Goal: Task Accomplishment & Management: Complete application form

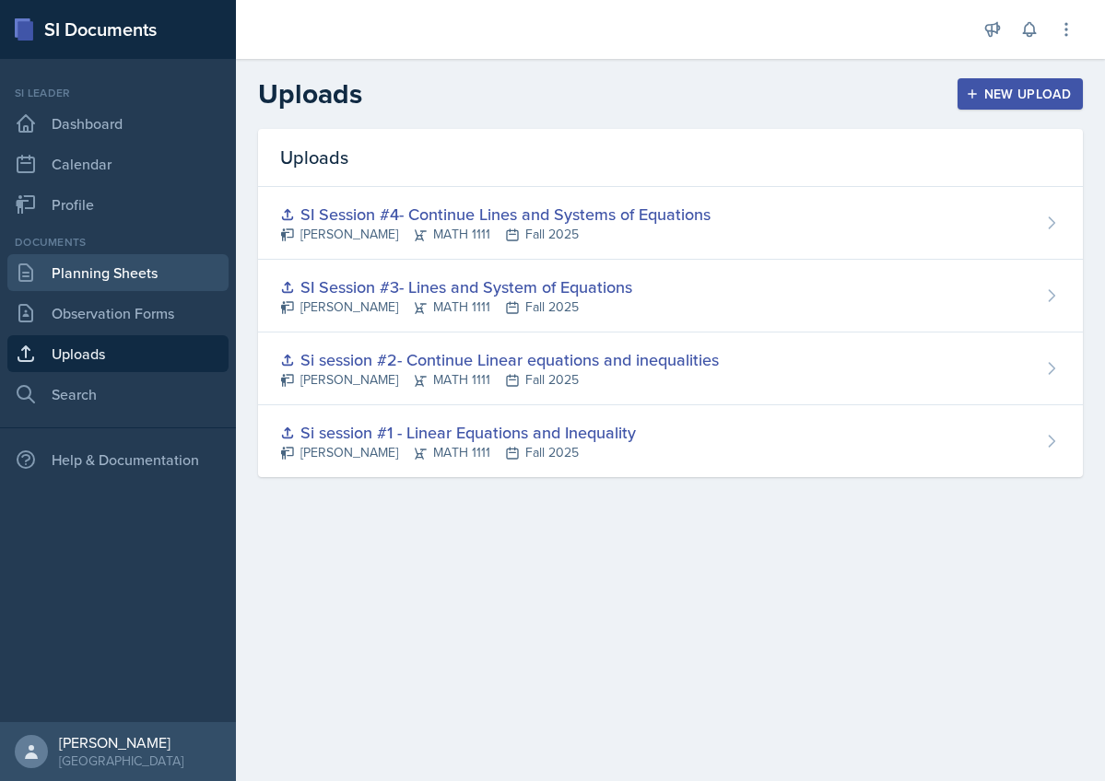
click at [116, 282] on link "Planning Sheets" at bounding box center [117, 272] width 221 height 37
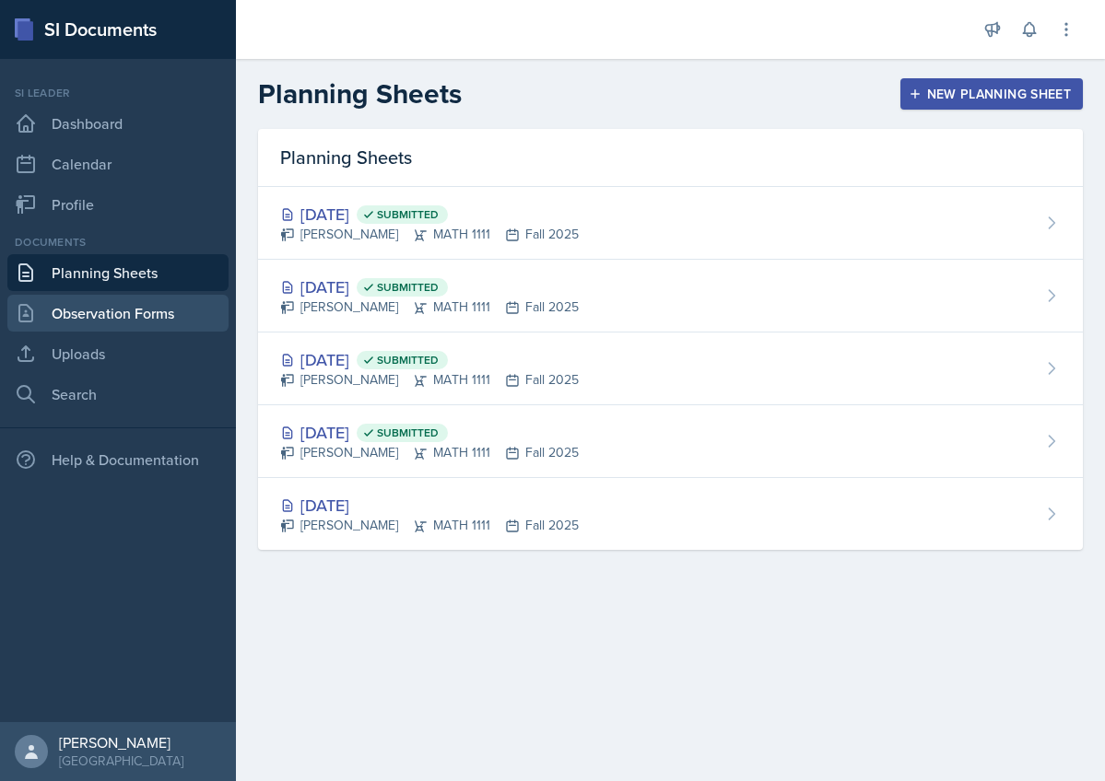
click at [108, 311] on link "Observation Forms" at bounding box center [117, 313] width 221 height 37
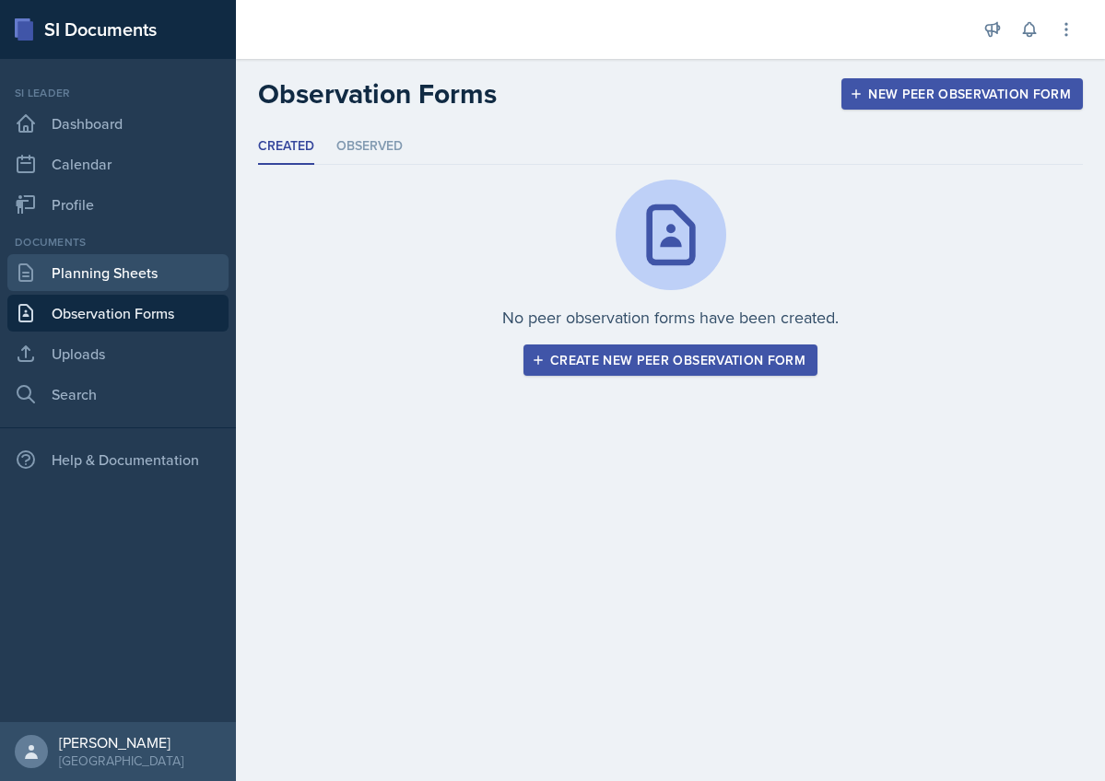
click at [76, 275] on link "Planning Sheets" at bounding box center [117, 272] width 221 height 37
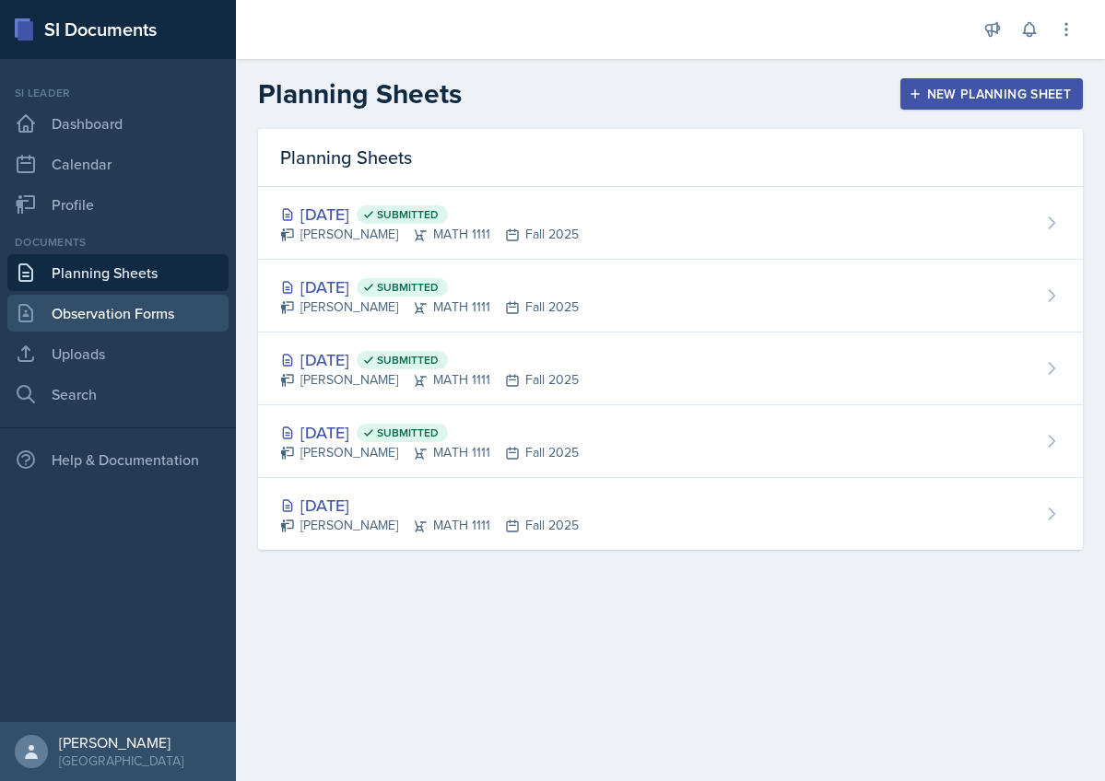
click at [78, 309] on link "Observation Forms" at bounding box center [117, 313] width 221 height 37
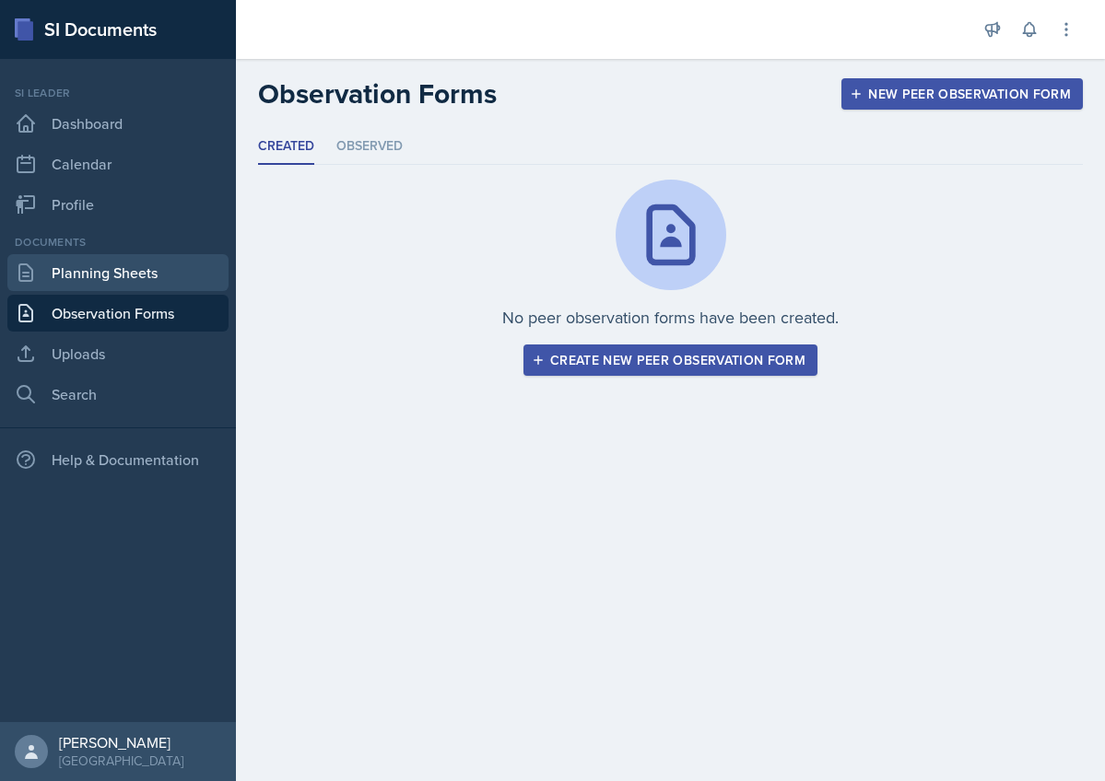
click at [82, 287] on link "Planning Sheets" at bounding box center [117, 272] width 221 height 37
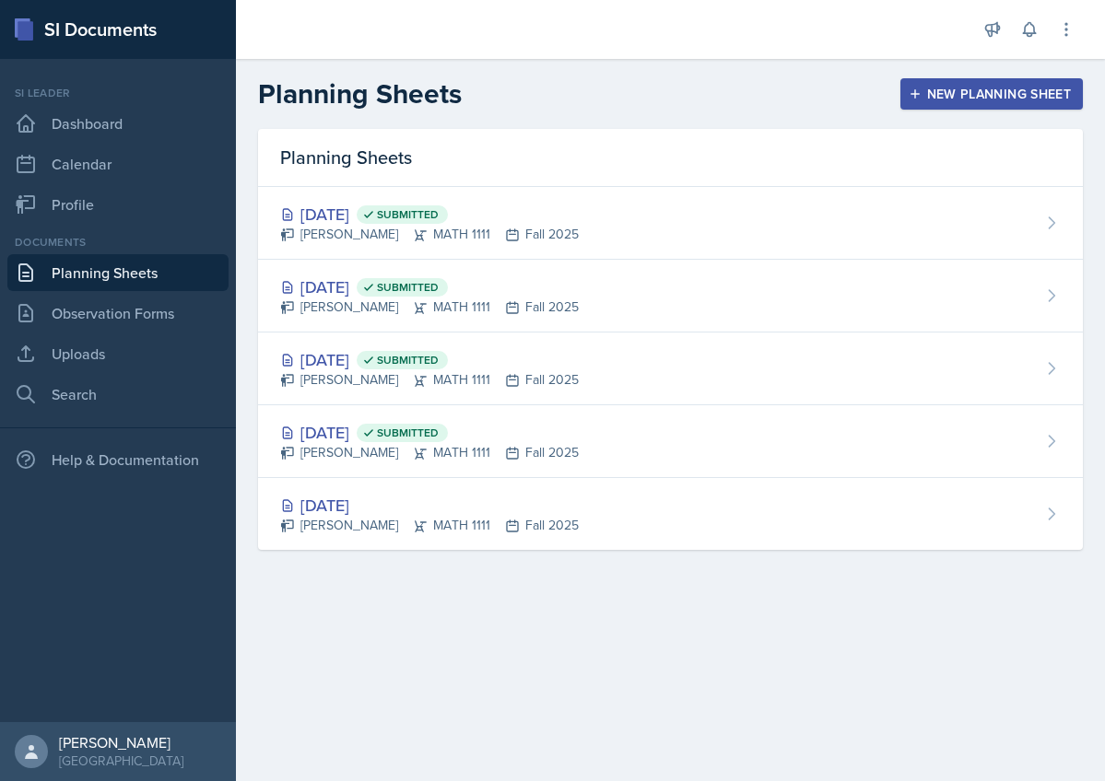
click at [940, 88] on div "New Planning Sheet" at bounding box center [991, 94] width 158 height 15
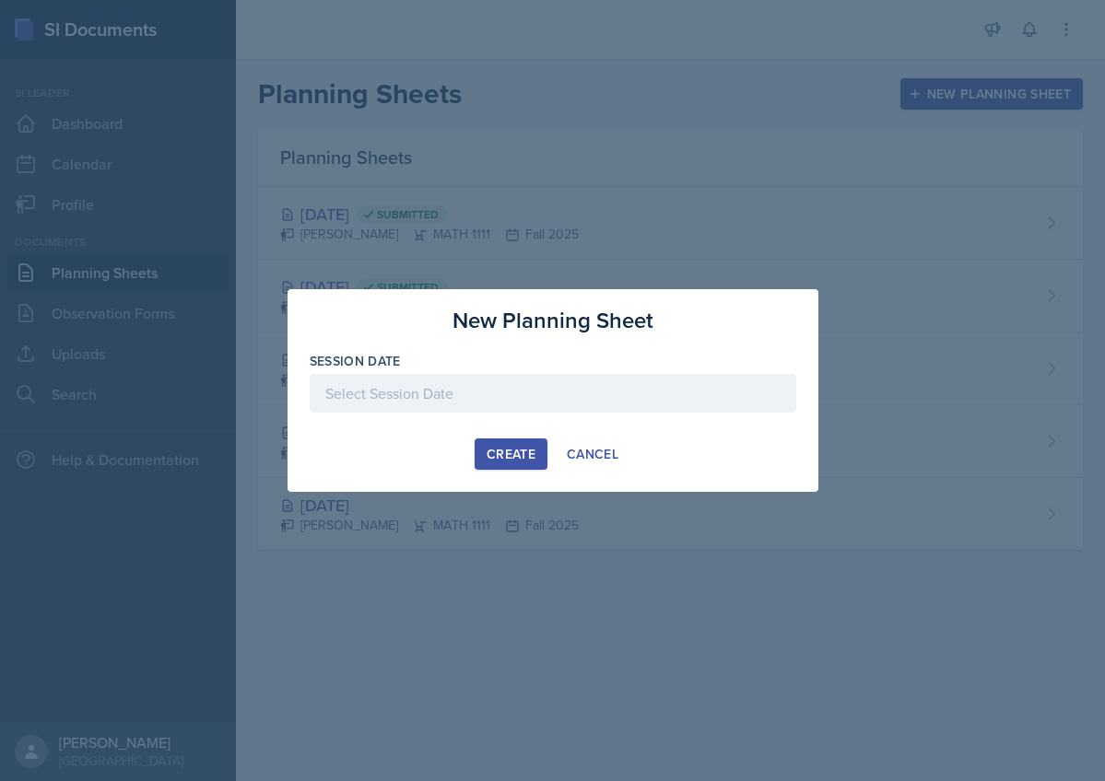
click at [443, 399] on div at bounding box center [553, 393] width 486 height 39
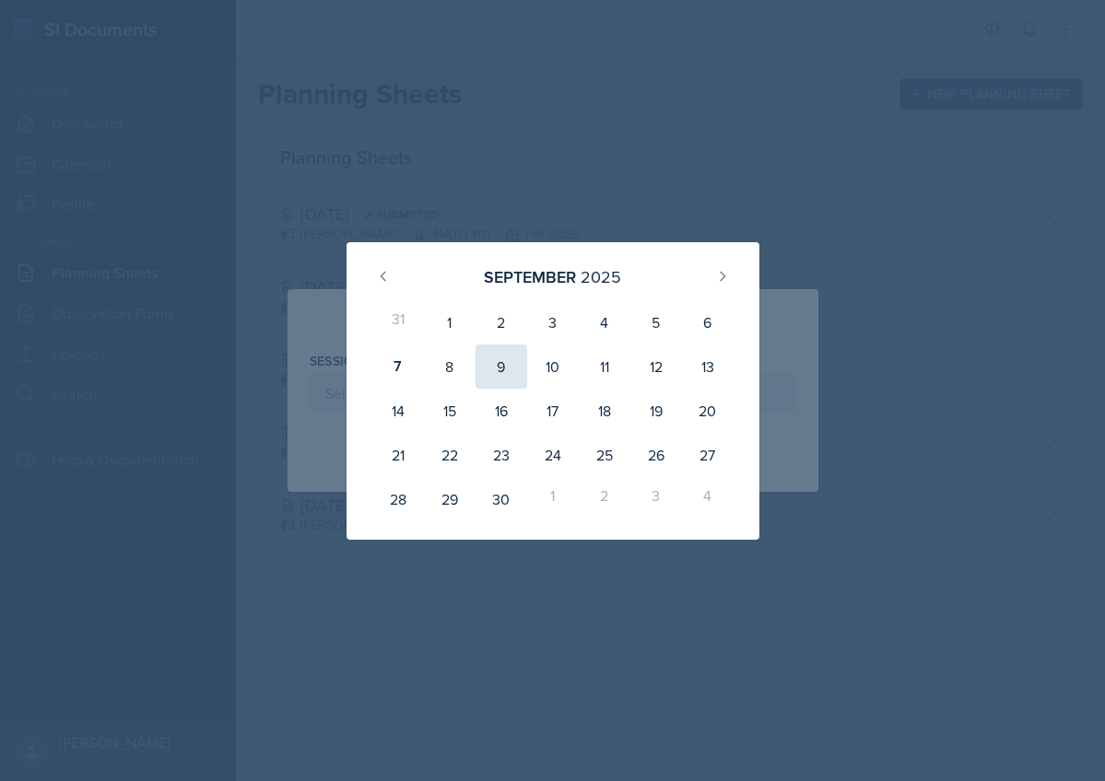
click at [496, 363] on div "9" at bounding box center [501, 367] width 52 height 44
type input "[DATE]"
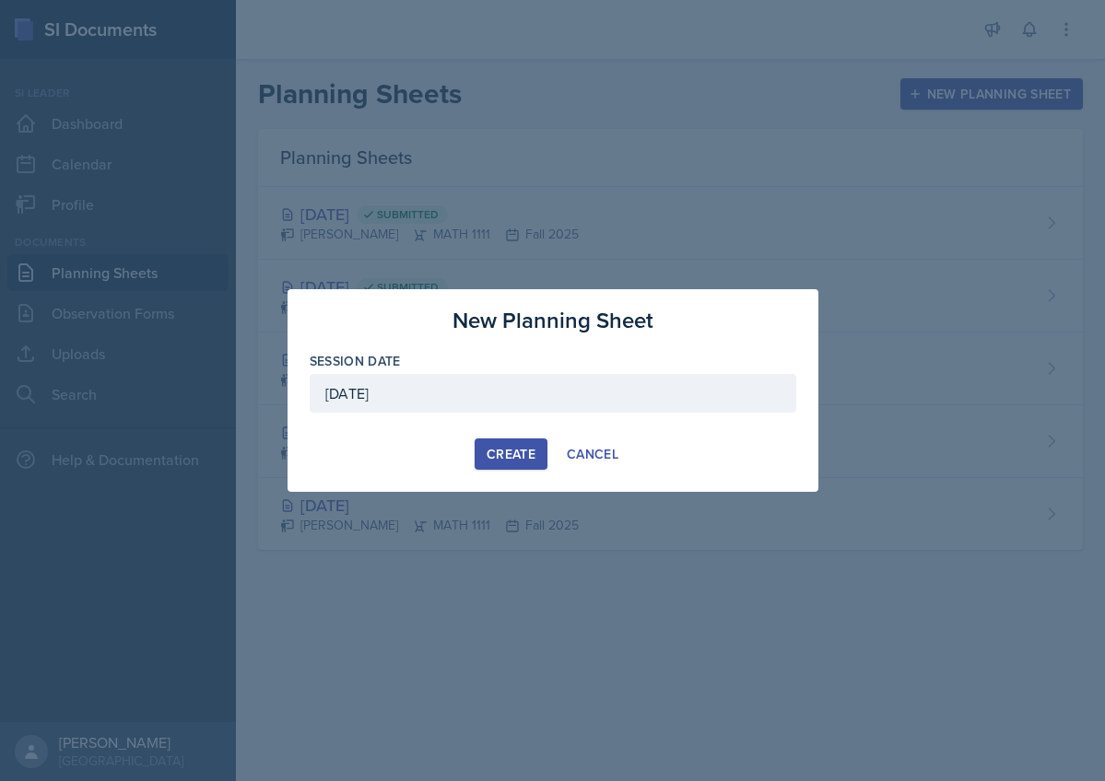
click at [500, 457] on div "Create" at bounding box center [510, 454] width 49 height 15
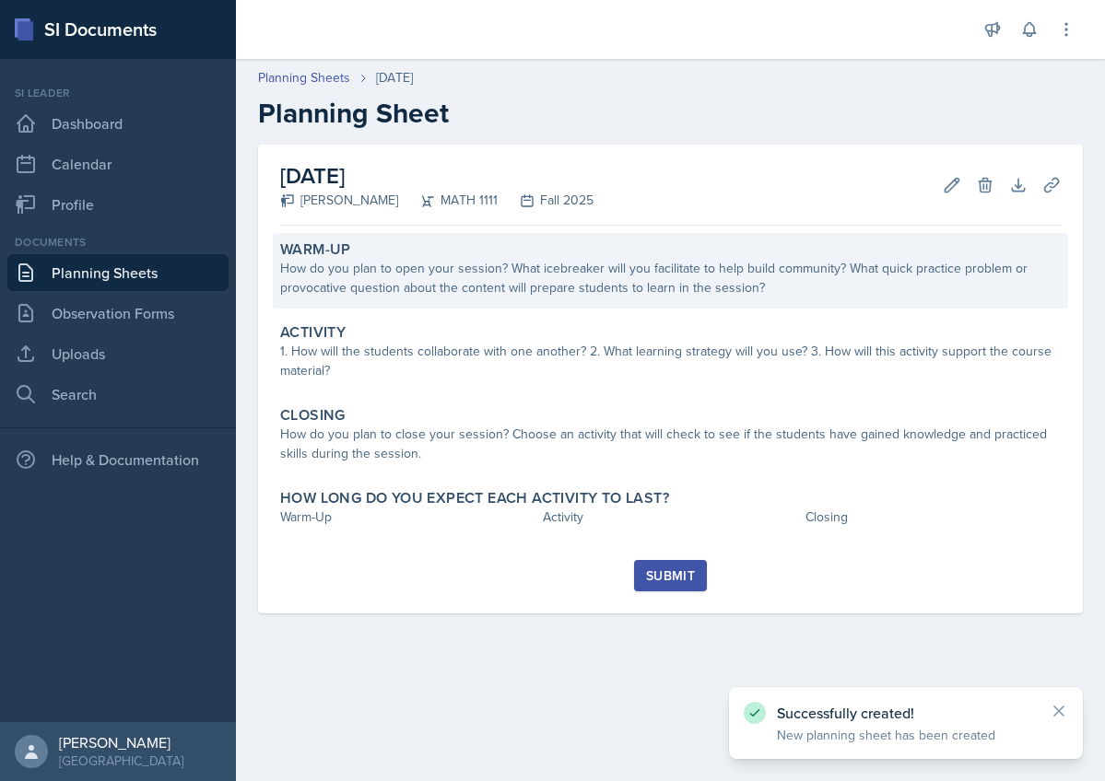
click at [433, 273] on div "How do you plan to open your session? What icebreaker will you facilitate to he…" at bounding box center [670, 278] width 780 height 39
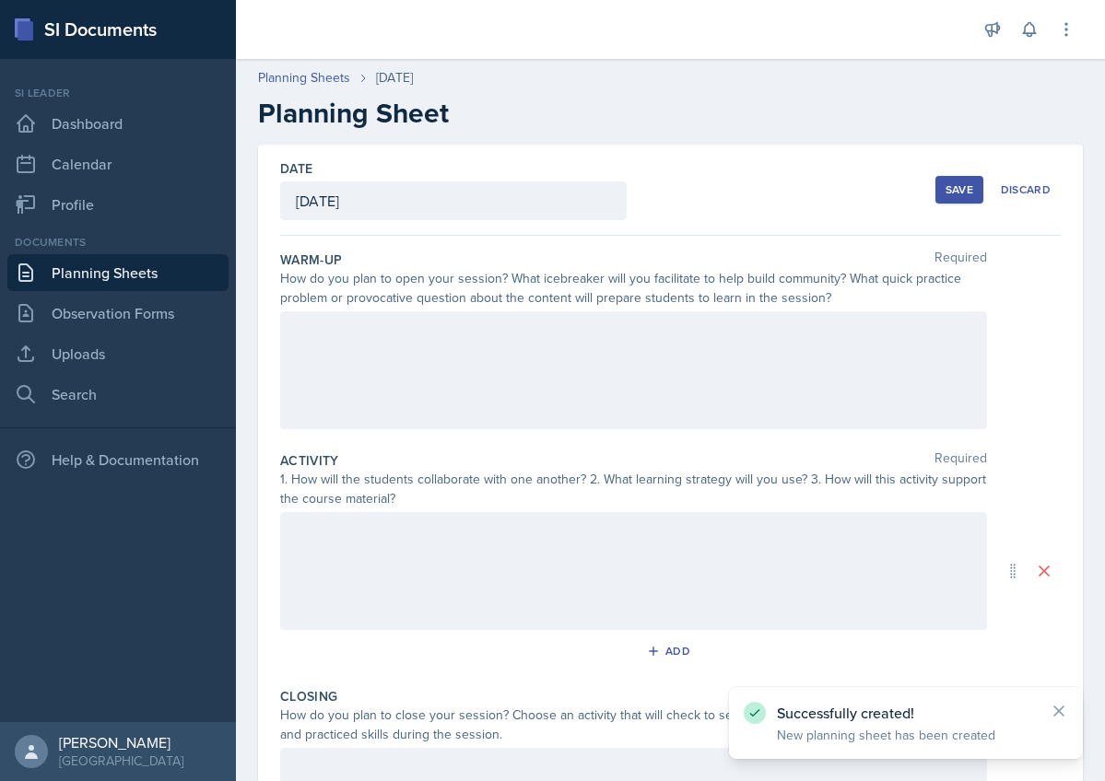
click at [437, 317] on div at bounding box center [633, 370] width 707 height 118
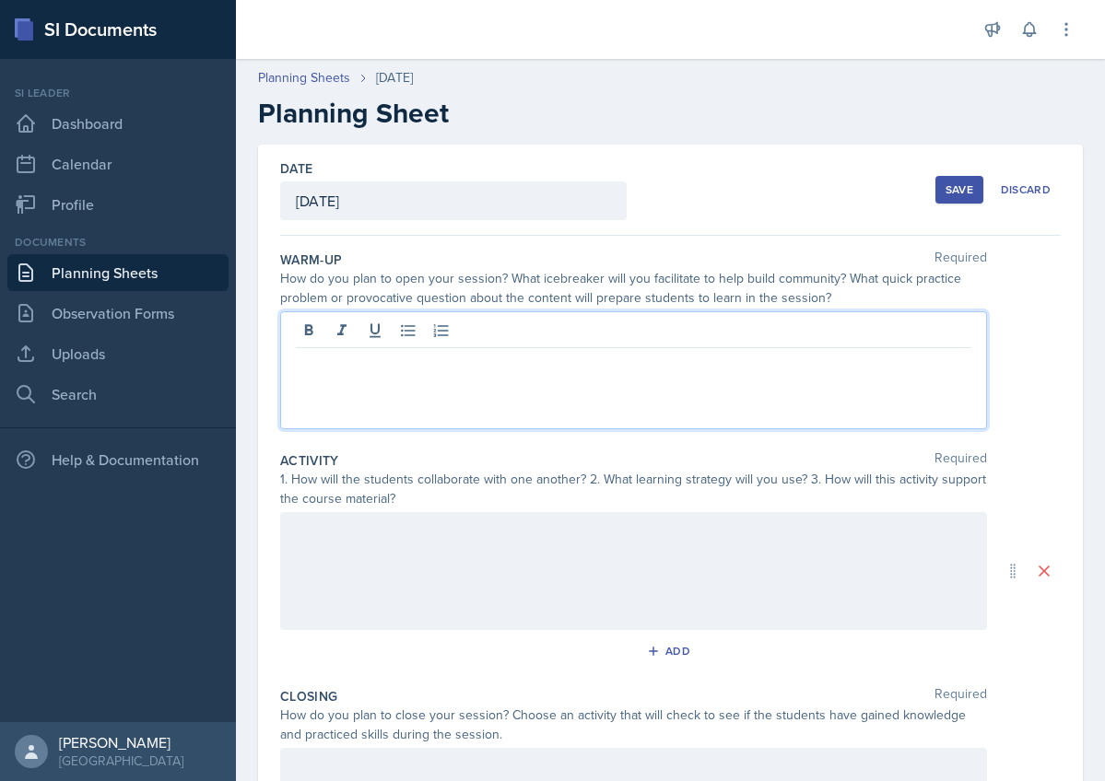
click at [947, 182] on div "Save" at bounding box center [959, 189] width 28 height 15
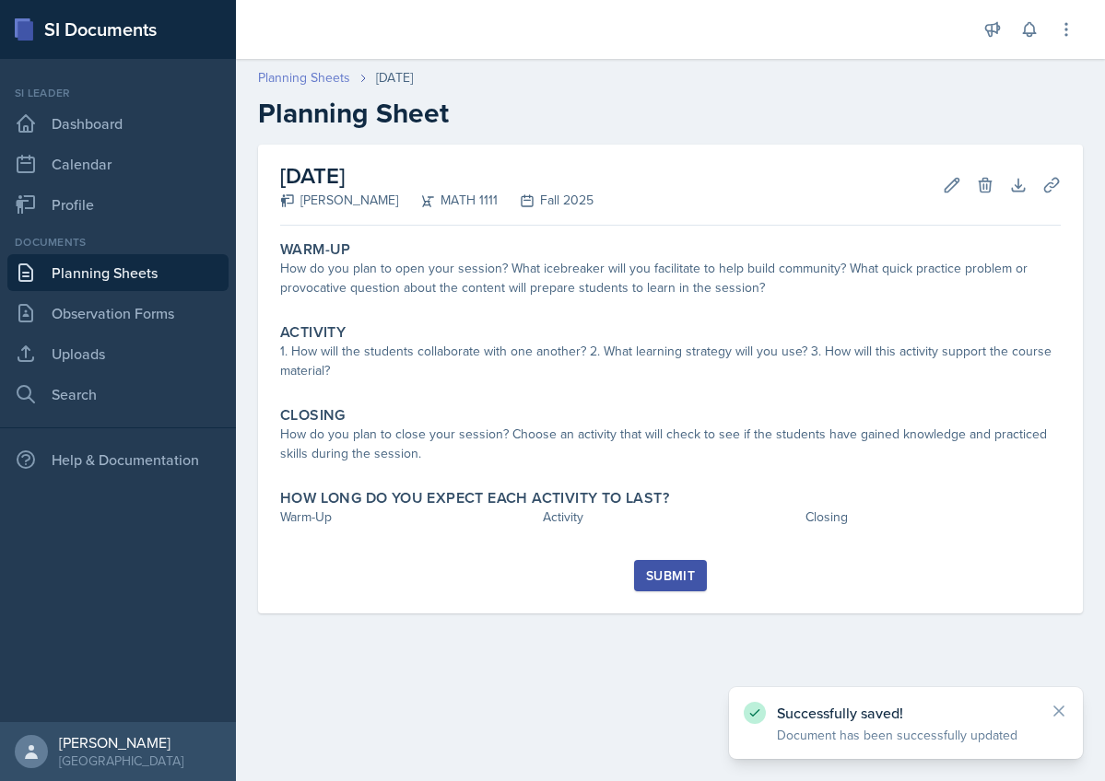
click at [284, 79] on link "Planning Sheets" at bounding box center [304, 77] width 92 height 19
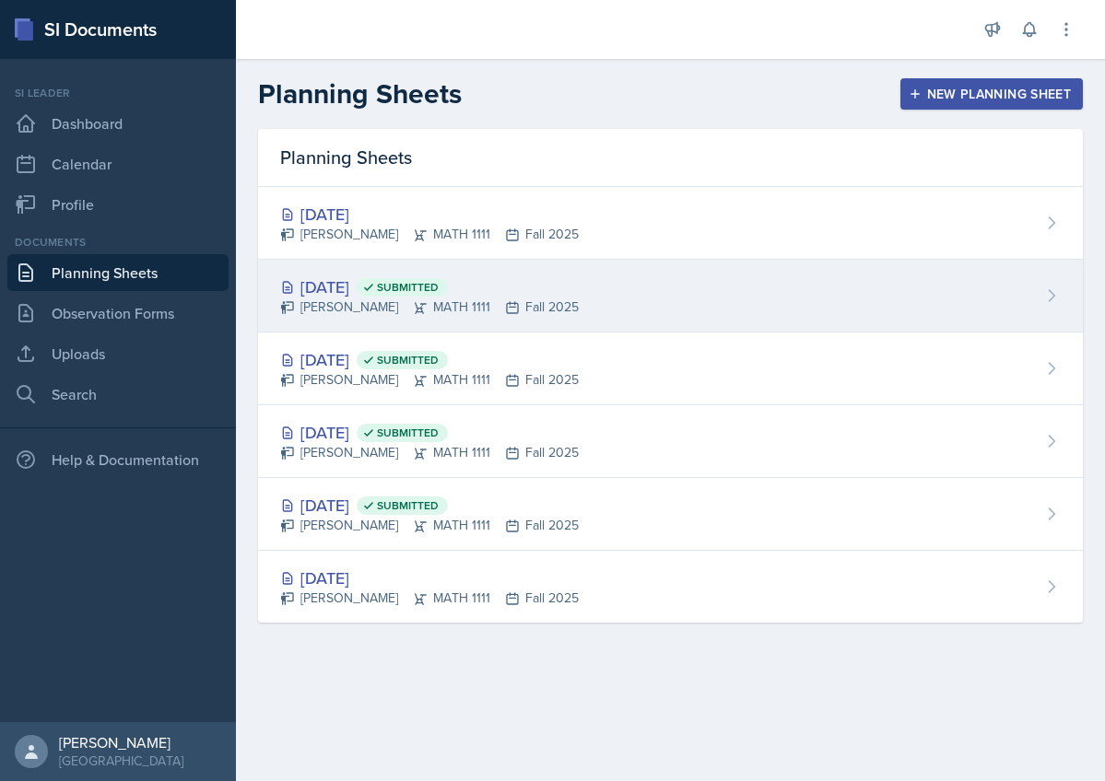
click at [334, 277] on div "[DATE] Submitted" at bounding box center [429, 287] width 298 height 25
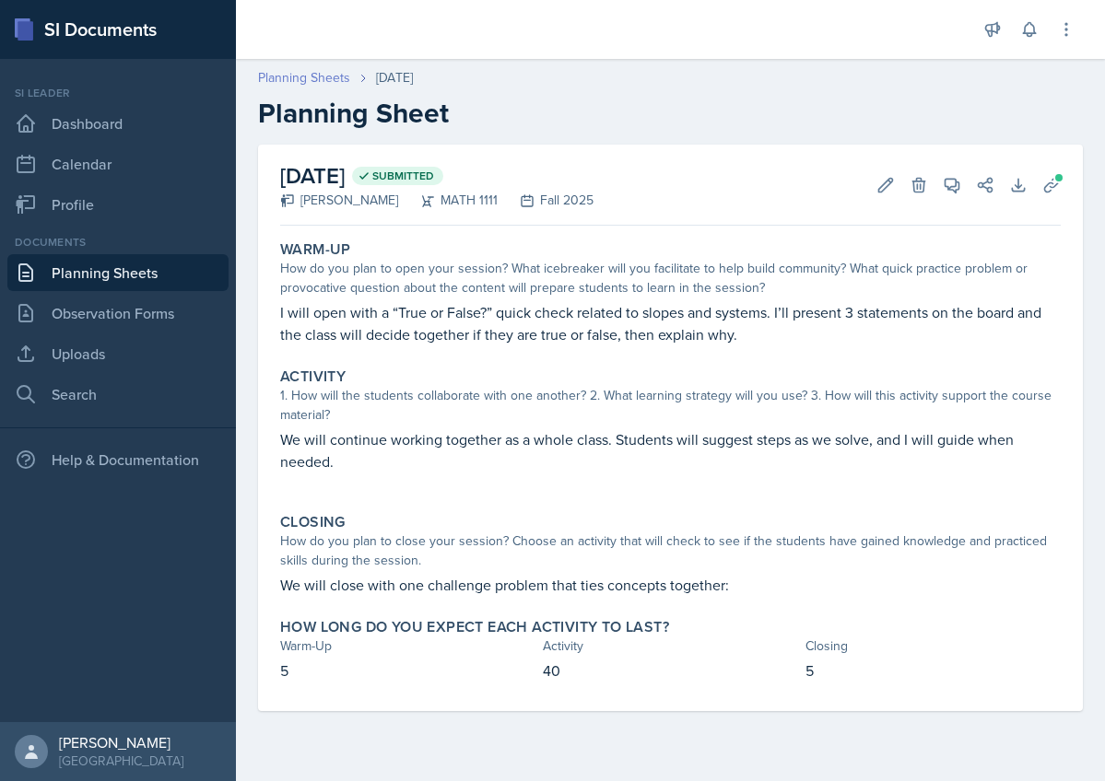
click at [299, 75] on link "Planning Sheets" at bounding box center [304, 77] width 92 height 19
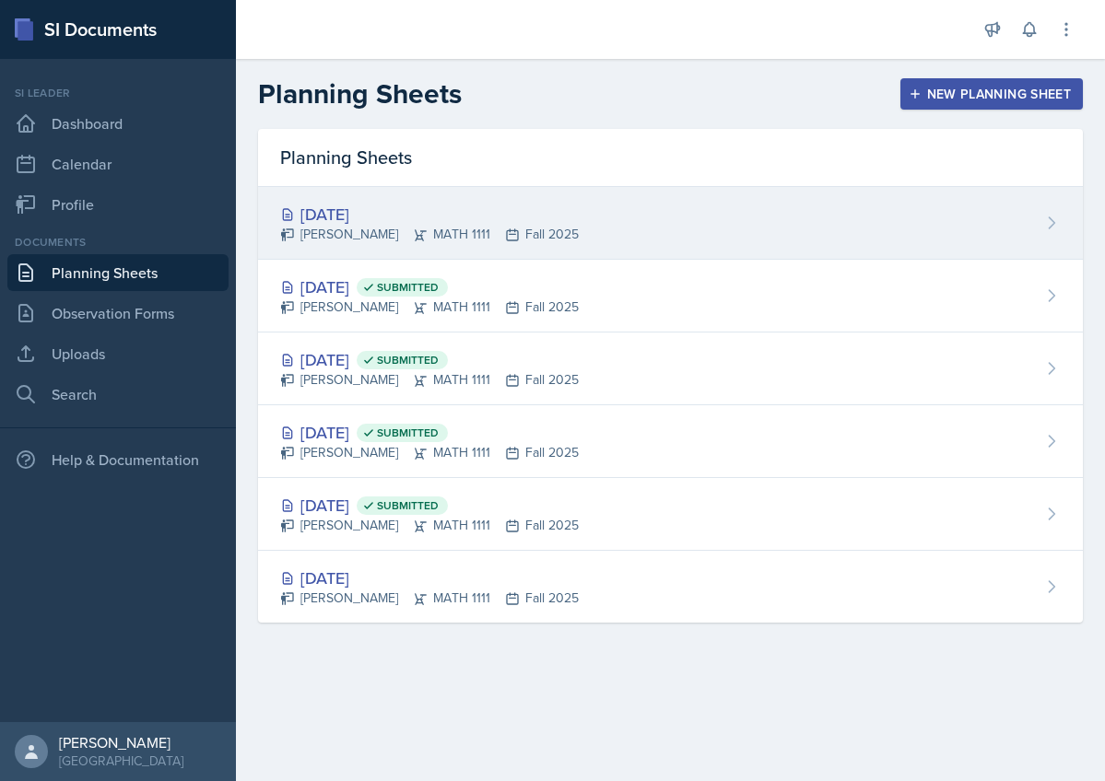
click at [351, 210] on div "[DATE]" at bounding box center [429, 214] width 298 height 25
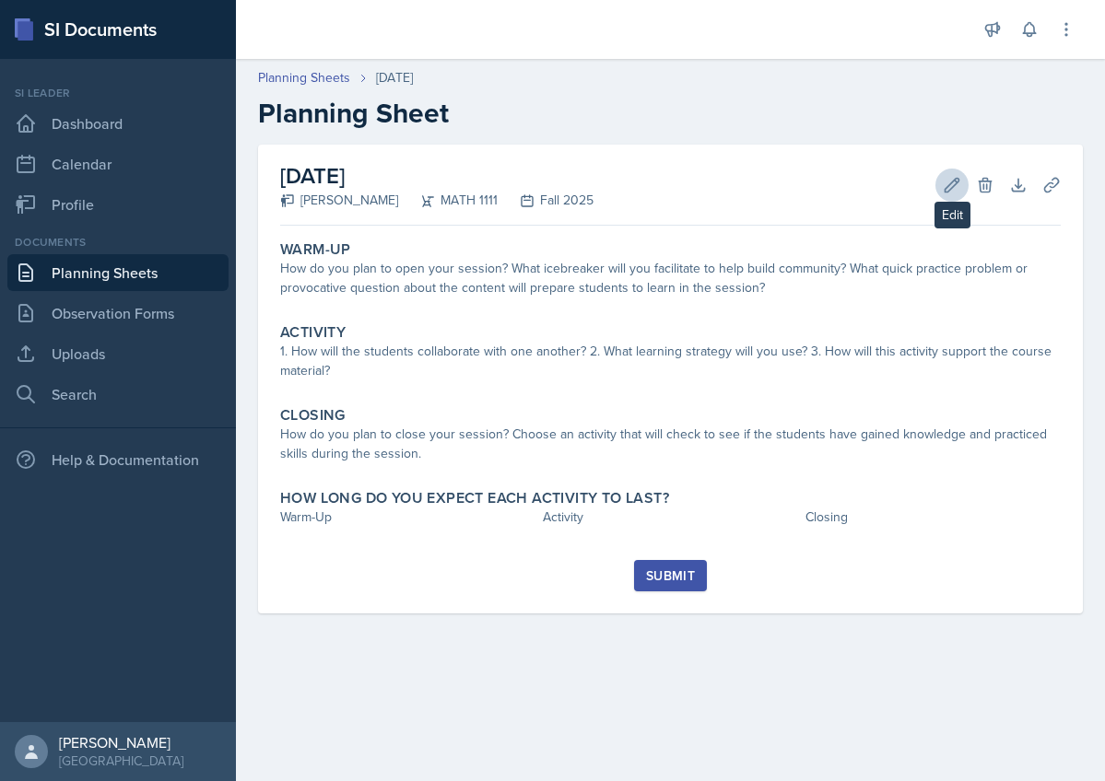
click at [957, 180] on icon at bounding box center [951, 185] width 18 height 18
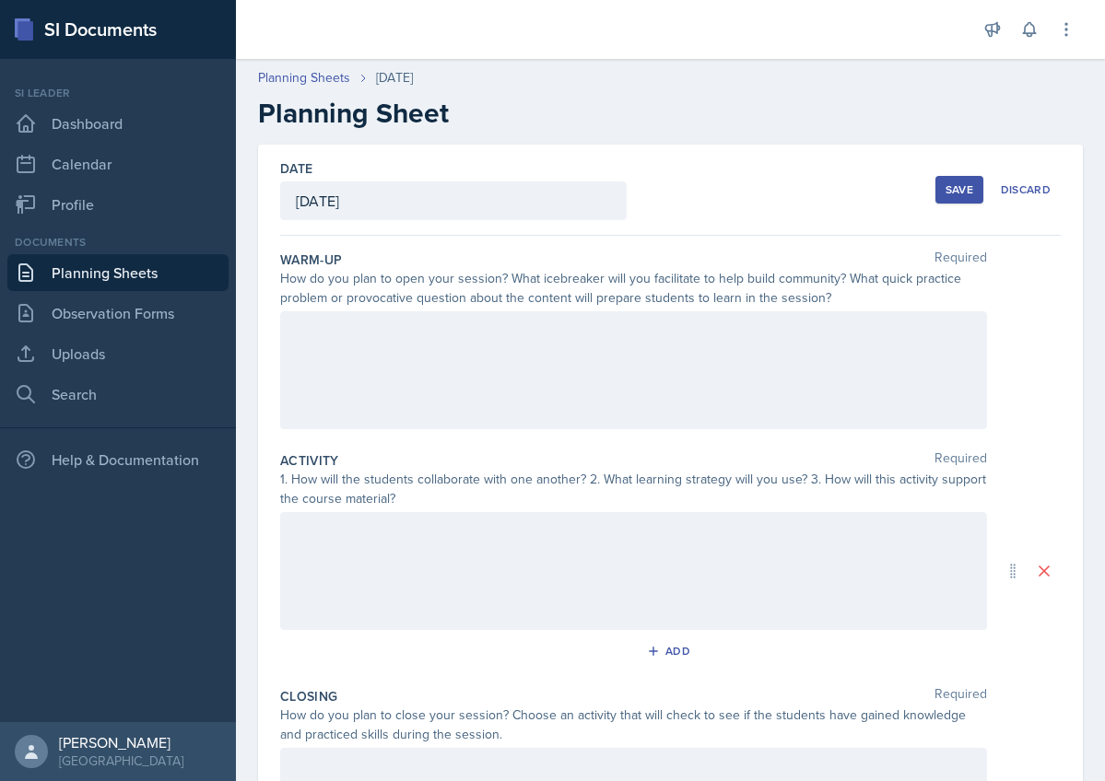
click at [388, 350] on div at bounding box center [633, 370] width 707 height 118
